Goal: Task Accomplishment & Management: Manage account settings

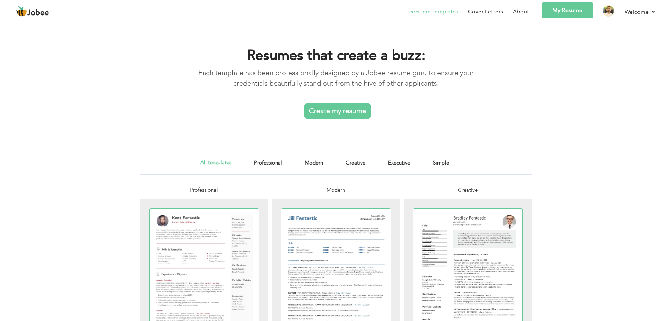
click at [572, 3] on link "My Resume" at bounding box center [567, 10] width 51 height 16
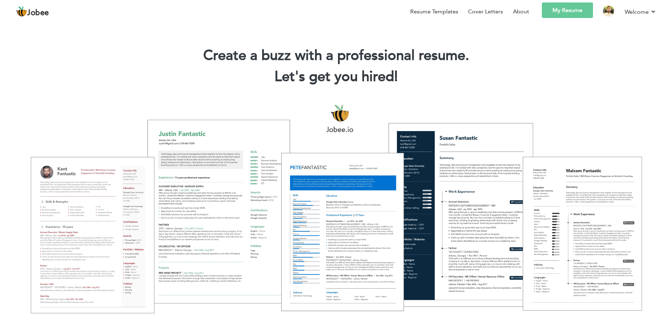
click at [567, 9] on link "My Resume" at bounding box center [567, 10] width 51 height 16
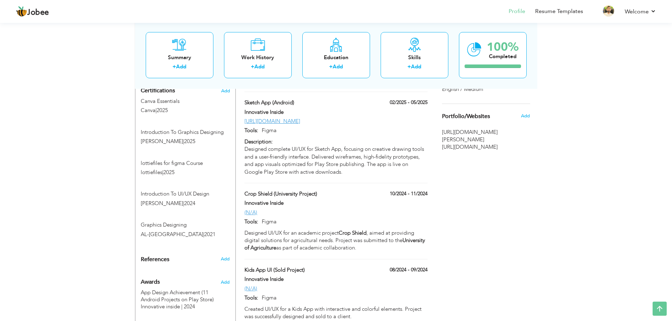
scroll to position [299, 0]
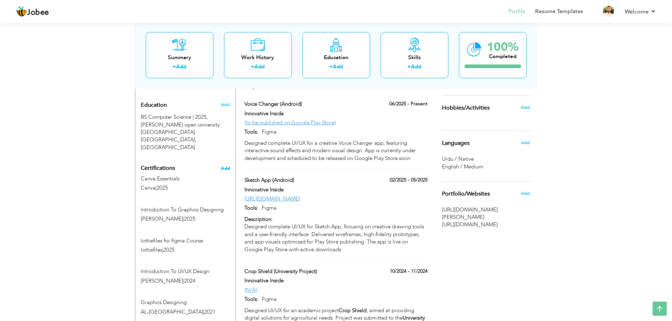
click at [228, 166] on span "Add" at bounding box center [225, 168] width 9 height 5
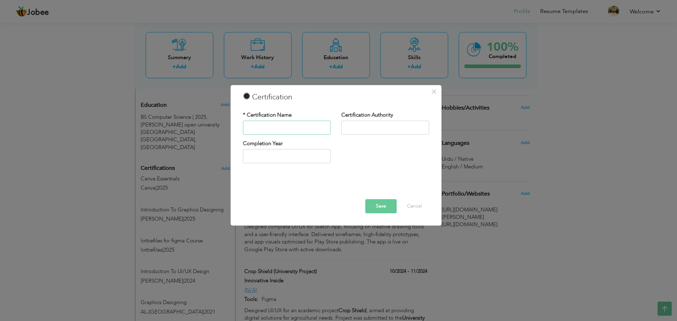
paste input "Career in UX and Product Design"
type input "Career in UX and Product Design"
click at [384, 128] on input "text" at bounding box center [385, 128] width 88 height 14
paste input "great learning logo"
drag, startPoint x: 377, startPoint y: 128, endPoint x: 417, endPoint y: 132, distance: 40.4
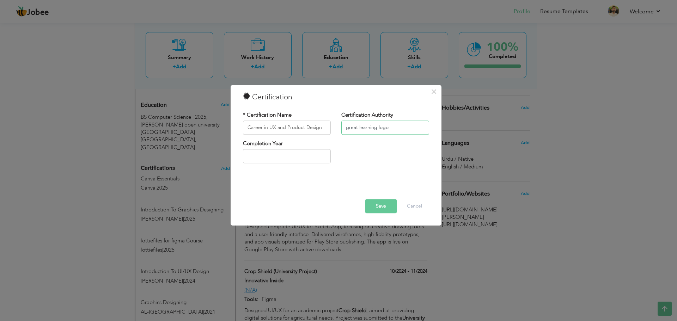
click at [412, 131] on input "great learning logo" at bounding box center [385, 128] width 88 height 14
click at [347, 126] on input "great learning" at bounding box center [385, 128] width 88 height 14
click at [349, 127] on input "great learning" at bounding box center [385, 128] width 88 height 14
click at [362, 127] on input "Great learning" at bounding box center [385, 128] width 88 height 14
type input "Great Learning"
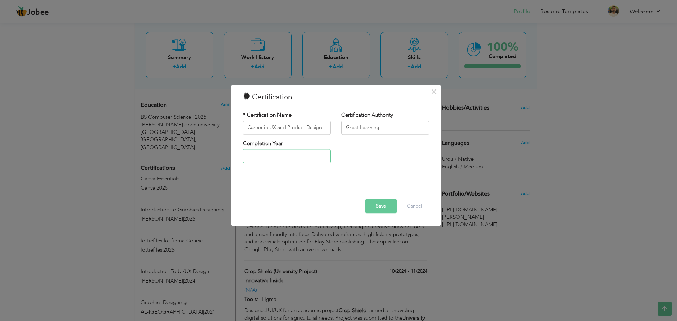
type input "2025"
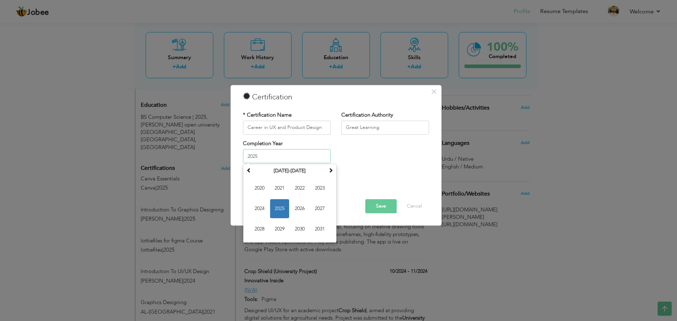
click at [293, 159] on input "2025" at bounding box center [287, 156] width 88 height 14
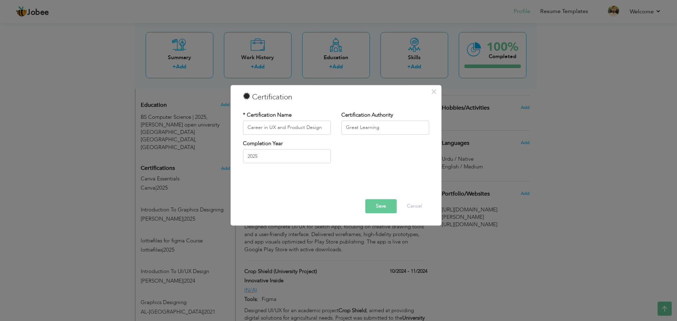
click at [384, 206] on button "Save" at bounding box center [380, 206] width 31 height 14
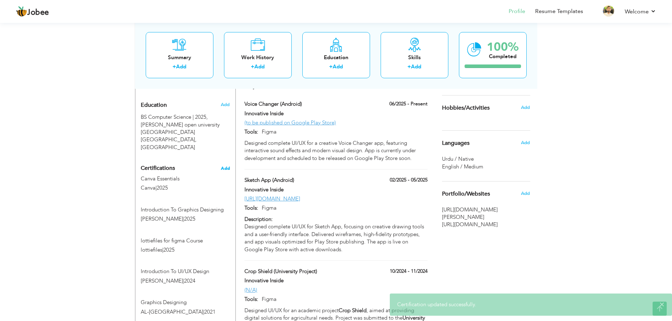
click at [226, 166] on span "Add" at bounding box center [225, 168] width 9 height 5
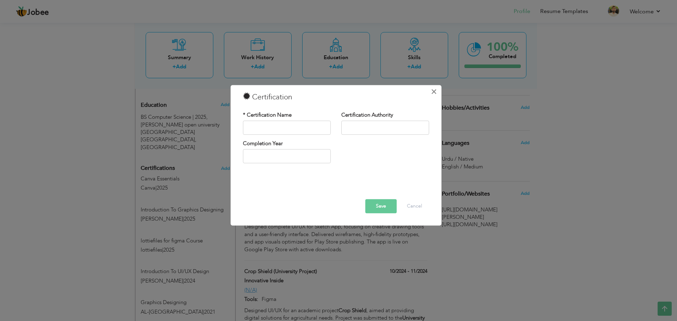
click at [433, 92] on span "×" at bounding box center [434, 91] width 6 height 13
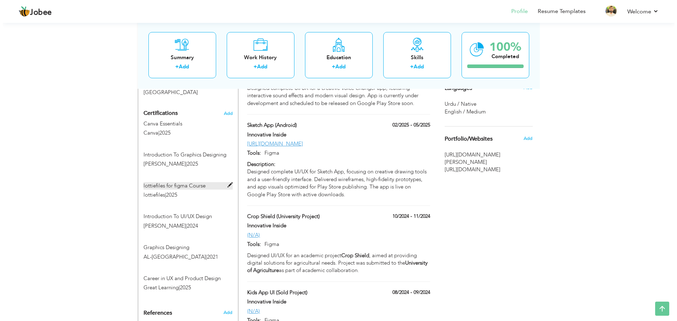
scroll to position [370, 0]
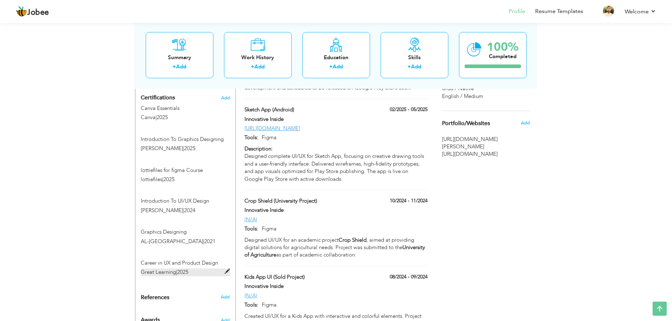
click at [227, 269] on span at bounding box center [227, 271] width 5 height 5
type input "Career in UX and Product Design"
type input "Great Learning"
type input "2025"
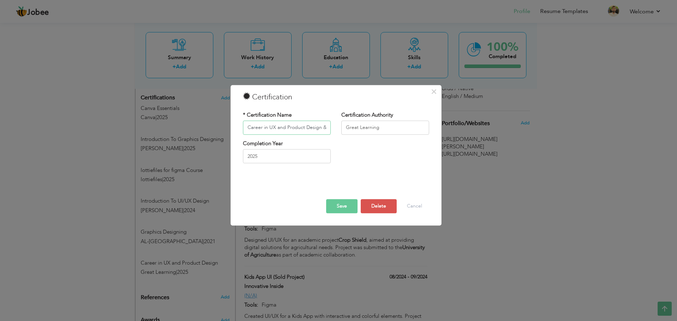
drag, startPoint x: 320, startPoint y: 125, endPoint x: 326, endPoint y: 125, distance: 5.6
click at [326, 125] on input "Career in UX and Product Design &" at bounding box center [287, 128] width 88 height 14
paste input "UI / UX for Beginners"
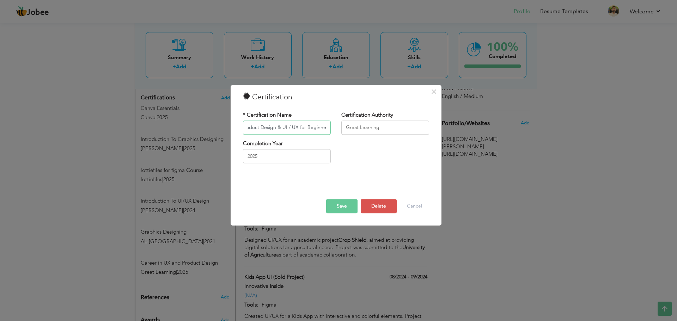
type input "Career in UX and Product Design & UI / UX for Beginners"
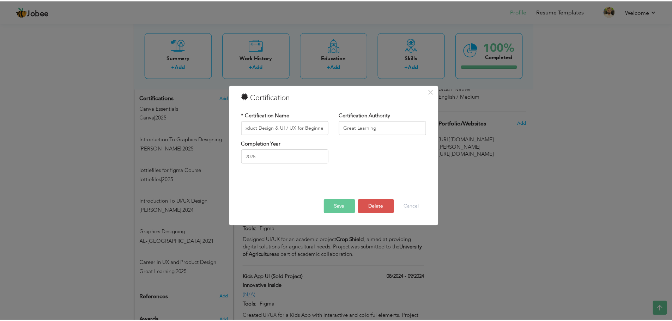
scroll to position [0, 0]
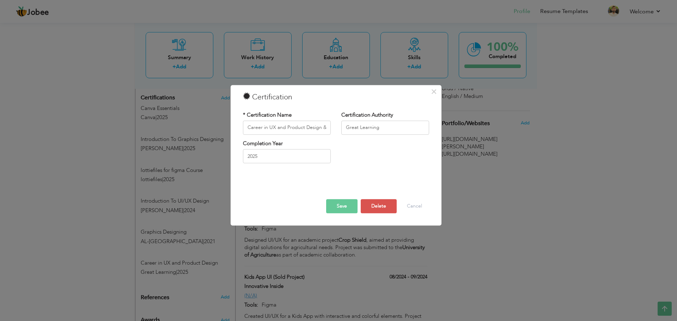
click at [338, 203] on button "Save" at bounding box center [341, 206] width 31 height 14
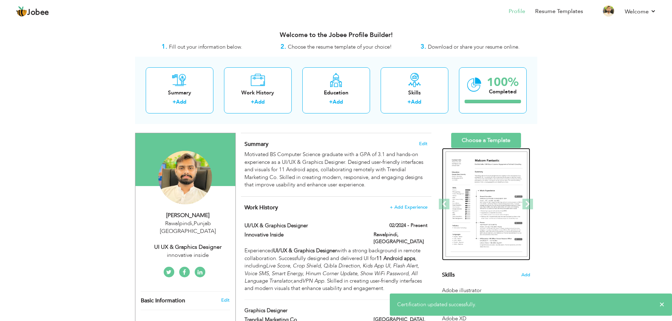
click at [497, 185] on img at bounding box center [486, 205] width 82 height 106
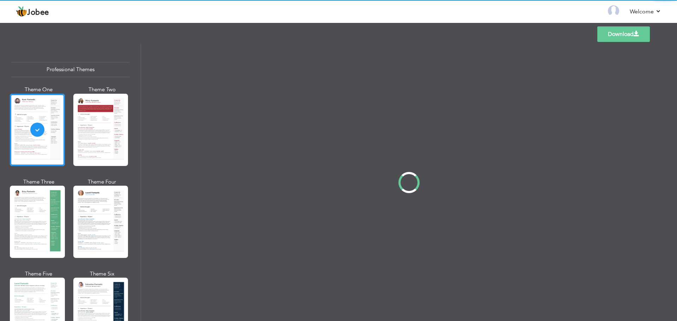
click at [86, 231] on div "Professional Themes Theme One Theme Two Theme Three Theme Four" at bounding box center [338, 182] width 677 height 277
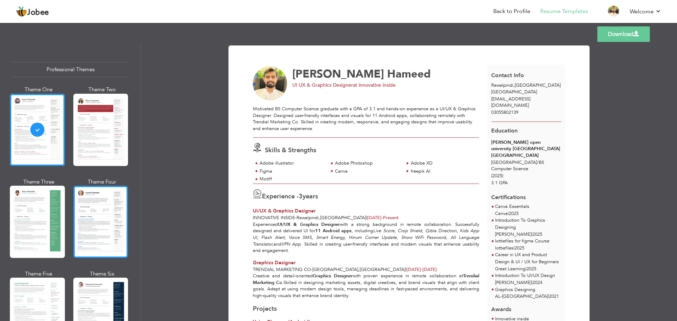
click at [81, 234] on div at bounding box center [100, 222] width 55 height 72
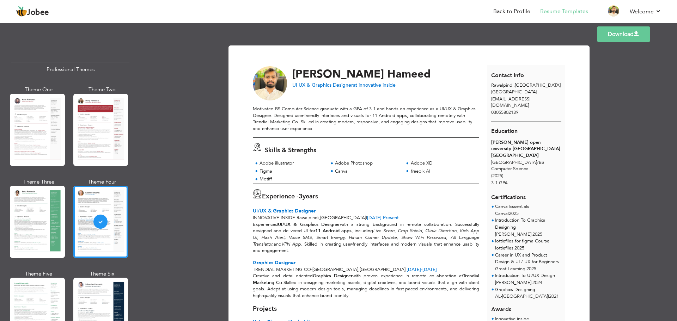
click at [621, 35] on link "Download" at bounding box center [623, 34] width 53 height 16
